Goal: Task Accomplishment & Management: Use online tool/utility

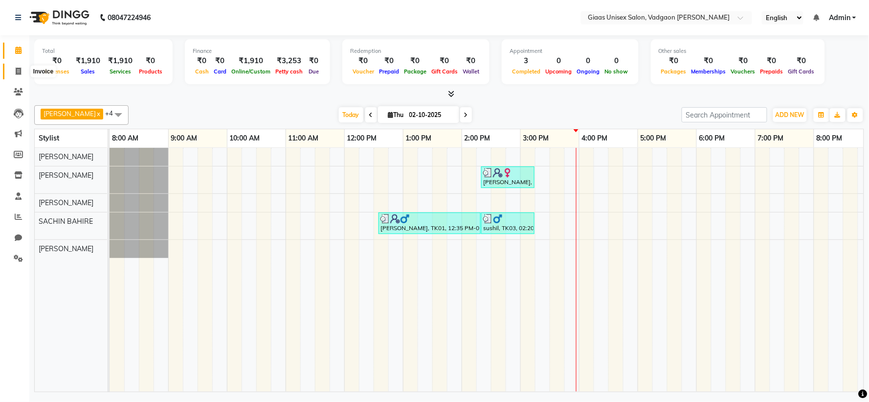
click at [14, 71] on span at bounding box center [18, 71] width 17 height 11
select select "service"
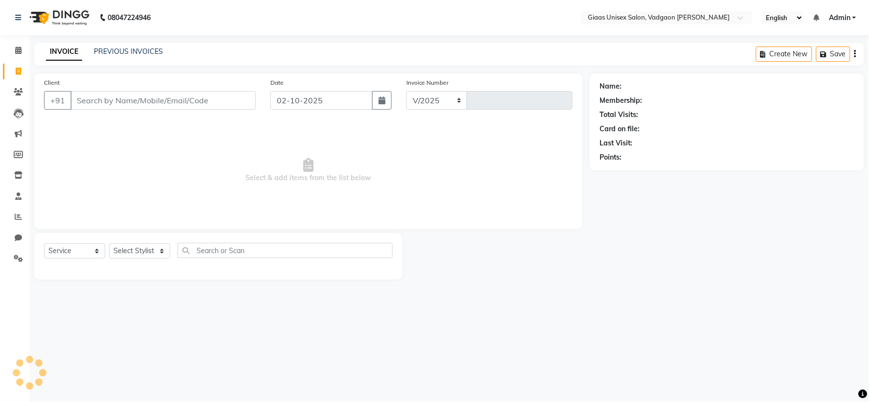
select select "8007"
type input "2170"
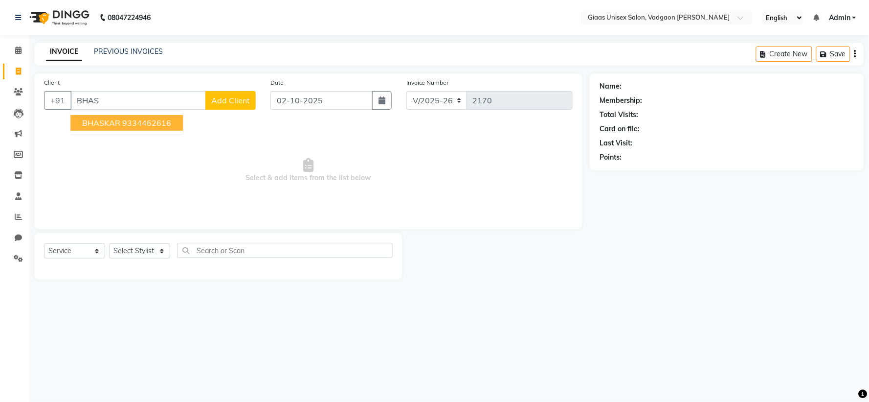
click at [143, 124] on ngb-highlight "9334462616" at bounding box center [146, 123] width 49 height 10
type input "9334462616"
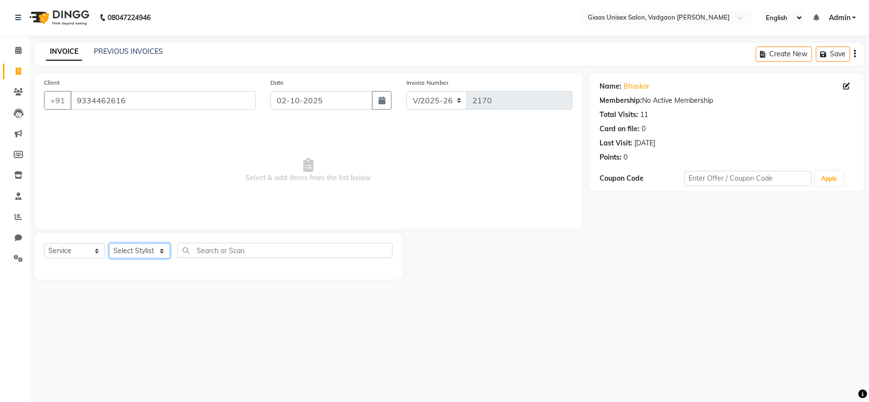
click at [161, 252] on select "Select Stylist [PERSON_NAME] [PERSON_NAME] [PERSON_NAME] [PERSON_NAME] [PERSON_…" at bounding box center [139, 250] width 61 height 15
select select "72895"
click at [109, 244] on select "Select Stylist [PERSON_NAME] [PERSON_NAME] [PERSON_NAME] [PERSON_NAME] [PERSON_…" at bounding box center [139, 250] width 61 height 15
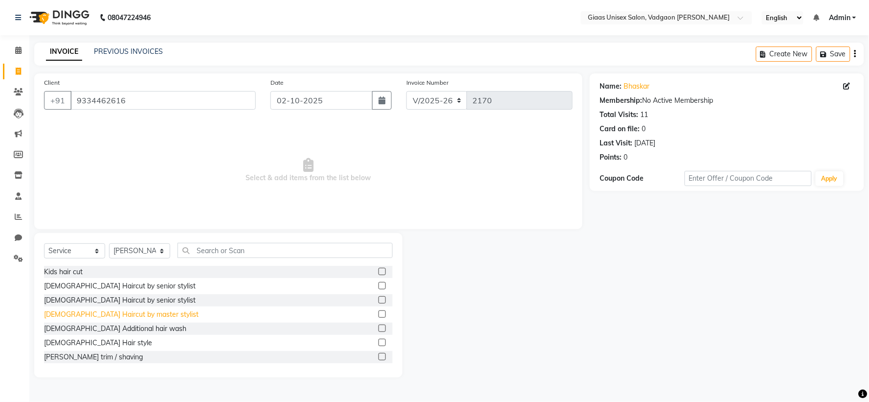
click at [130, 316] on div "[DEMOGRAPHIC_DATA] Haircut by master stylist" at bounding box center [121, 314] width 155 height 10
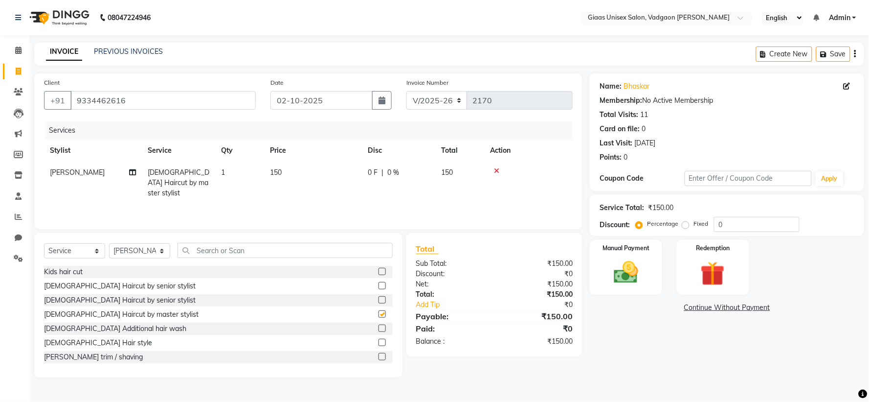
checkbox input "false"
click at [240, 254] on input "text" at bounding box center [285, 250] width 215 height 15
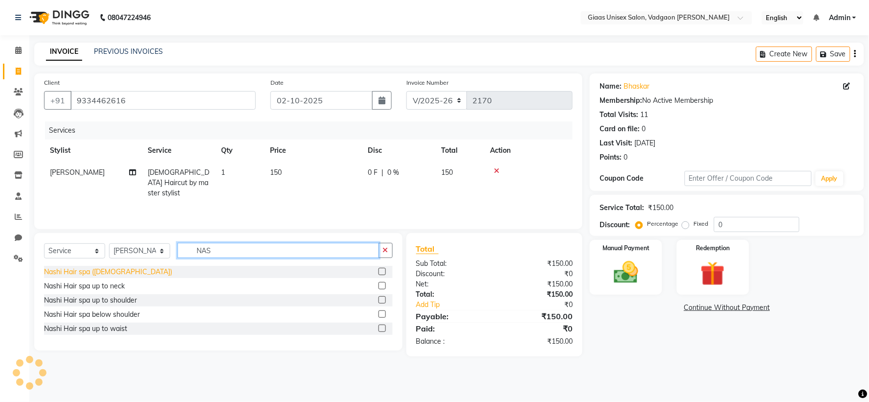
type input "NAS"
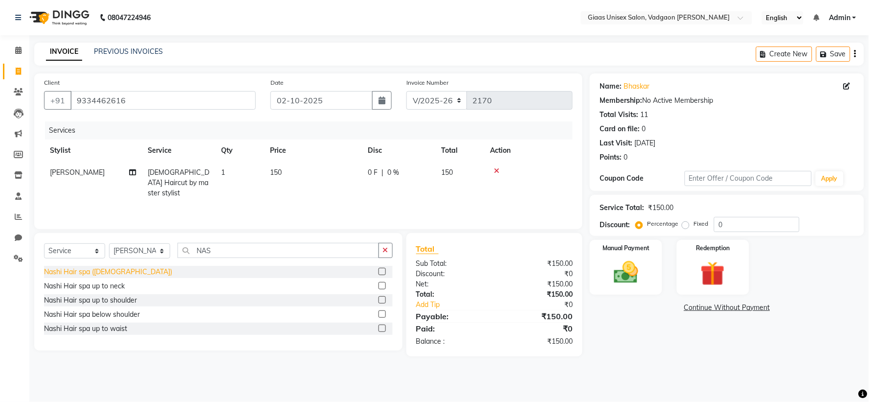
click at [98, 276] on div "Nashi Hair spa ([DEMOGRAPHIC_DATA])" at bounding box center [108, 272] width 128 height 10
checkbox input "false"
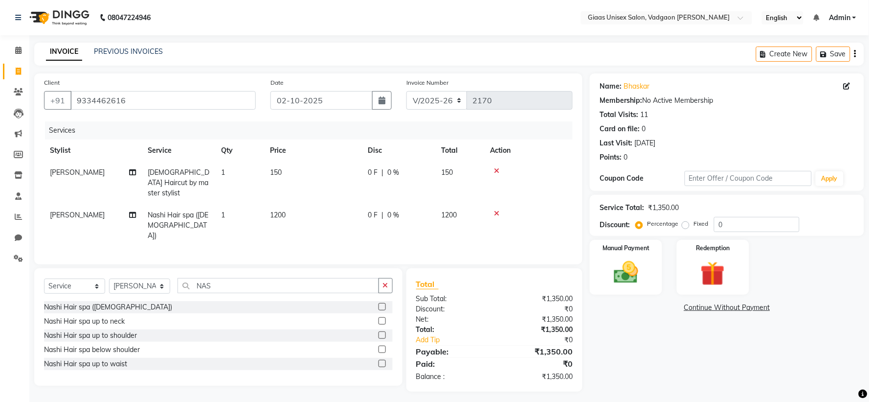
click at [369, 204] on td "0 F | 0 %" at bounding box center [398, 225] width 73 height 43
select select "72895"
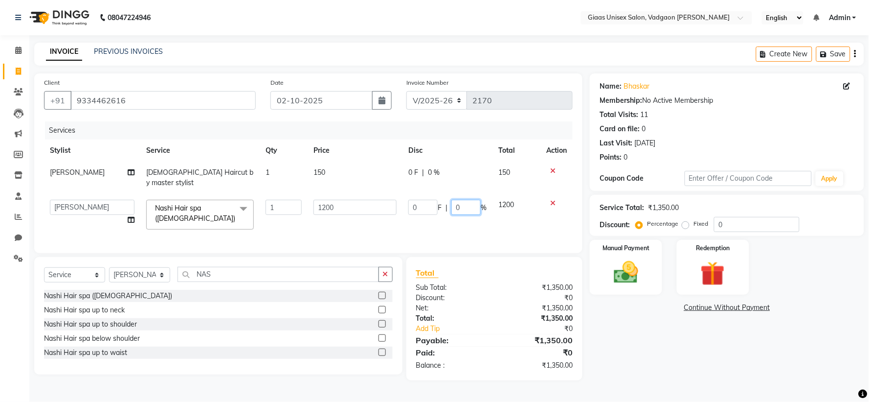
click at [470, 200] on input "0" at bounding box center [465, 207] width 29 height 15
type input "20"
click at [445, 220] on tr "[PERSON_NAME] [PERSON_NAME] [PERSON_NAME] [PERSON_NAME] [PERSON_NAME] [PERSON_N…" at bounding box center [308, 215] width 529 height 42
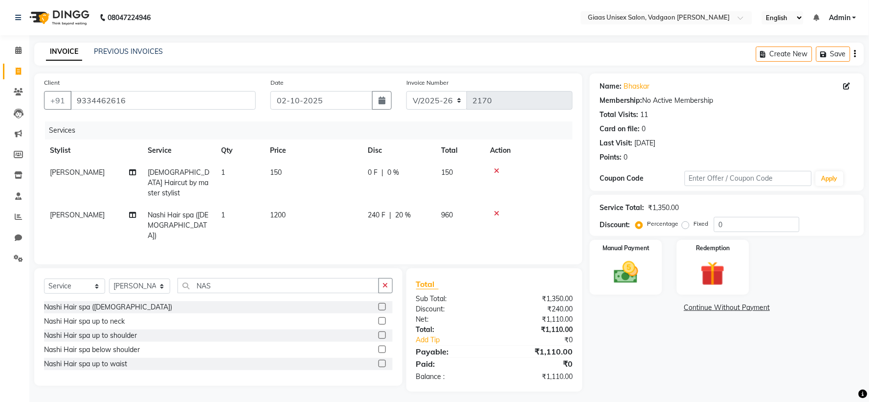
click at [494, 168] on icon at bounding box center [496, 170] width 5 height 7
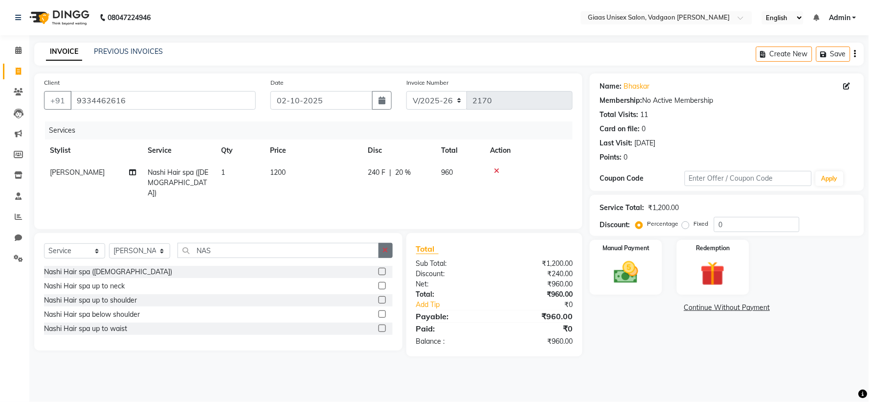
click at [388, 253] on button "button" at bounding box center [386, 250] width 14 height 15
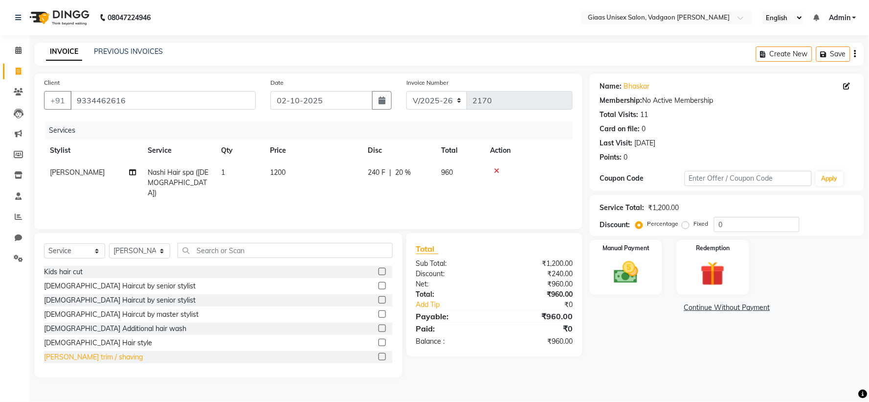
click at [104, 354] on div "[PERSON_NAME] trim / shaving" at bounding box center [93, 357] width 99 height 10
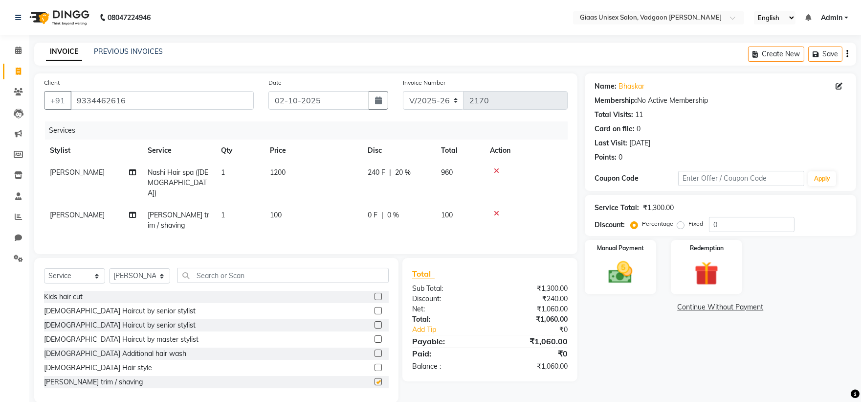
checkbox input "false"
click at [624, 268] on img at bounding box center [620, 272] width 41 height 29
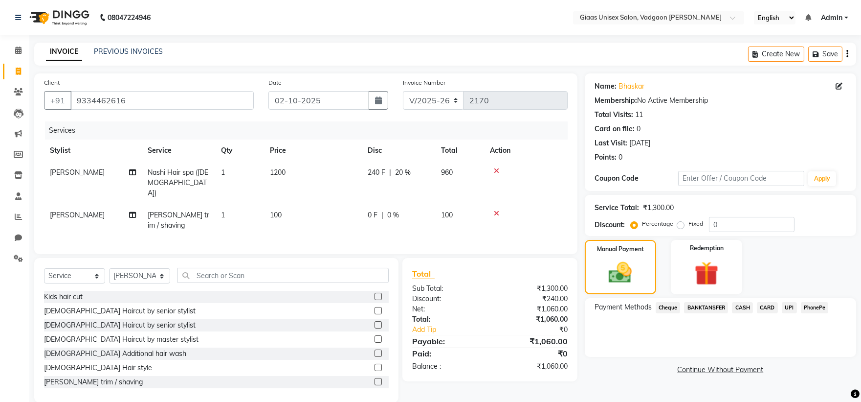
click at [817, 309] on span "PhonePe" at bounding box center [815, 307] width 28 height 11
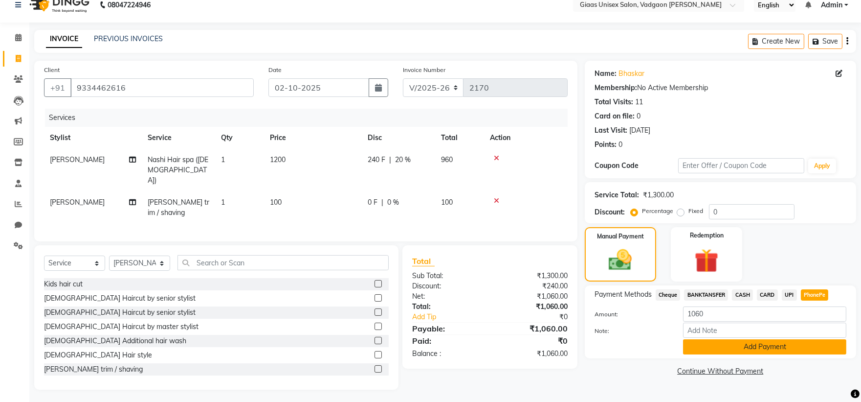
click at [744, 347] on button "Add Payment" at bounding box center [764, 346] width 163 height 15
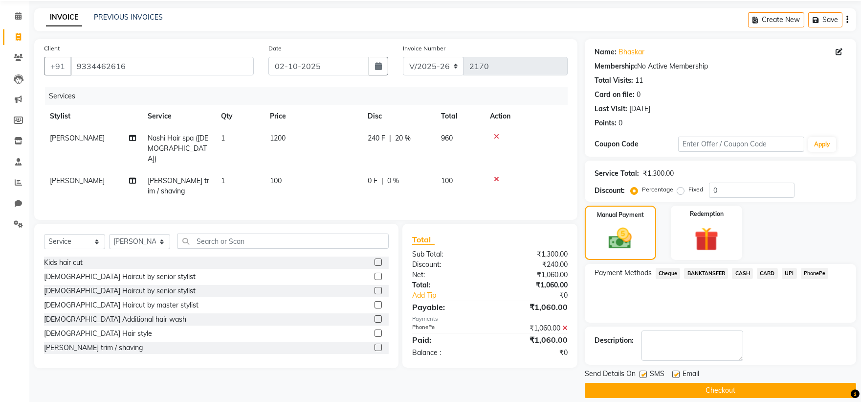
scroll to position [45, 0]
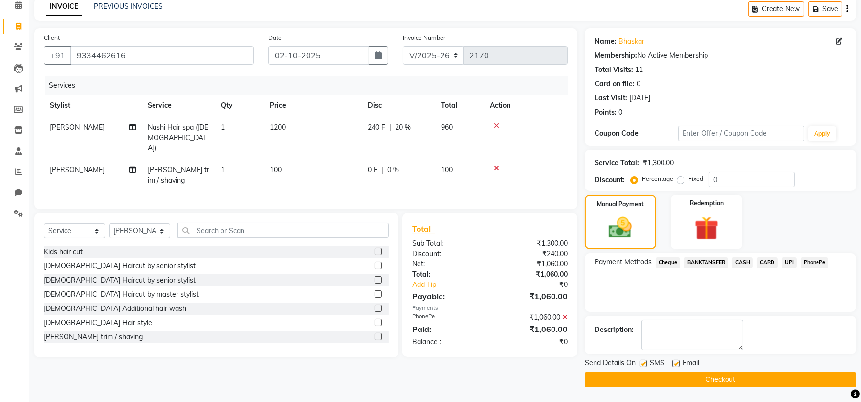
click at [642, 365] on label at bounding box center [643, 362] width 7 height 7
click at [642, 365] on input "checkbox" at bounding box center [643, 363] width 6 height 6
checkbox input "false"
click at [633, 375] on button "Checkout" at bounding box center [720, 379] width 271 height 15
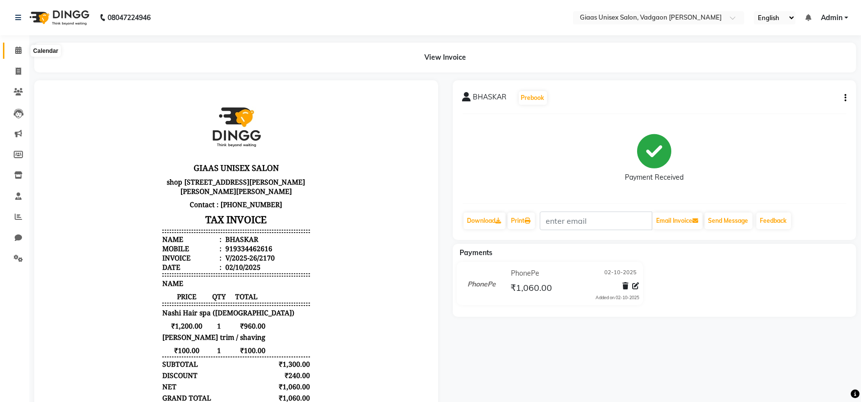
click at [16, 49] on icon at bounding box center [18, 49] width 6 height 7
